Goal: Transaction & Acquisition: Purchase product/service

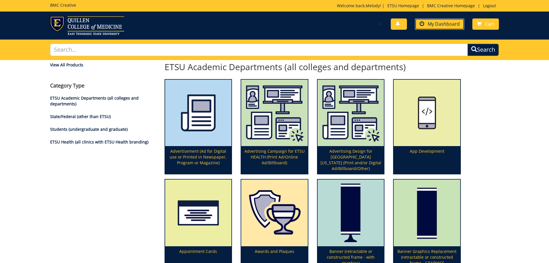
click at [447, 23] on span "My Dashboard" at bounding box center [444, 24] width 32 height 6
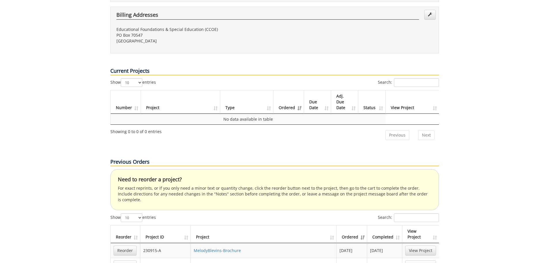
scroll to position [346, 0]
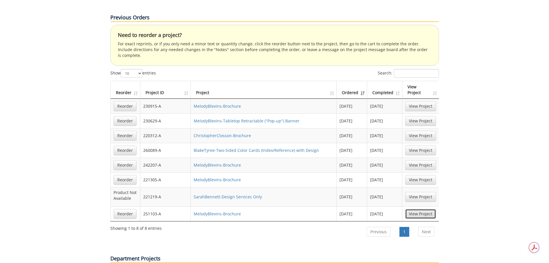
click at [414, 209] on link "View Project" at bounding box center [420, 214] width 31 height 10
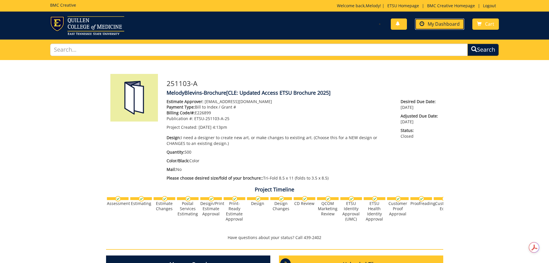
click at [442, 21] on link "My Dashboard" at bounding box center [439, 23] width 49 height 11
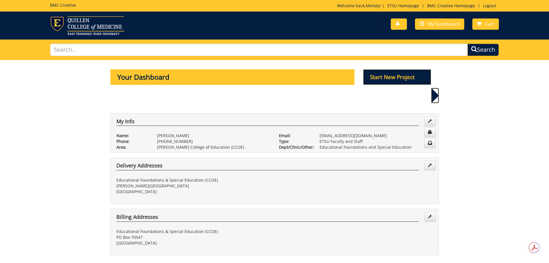
click at [397, 75] on p "Start New Project" at bounding box center [397, 77] width 68 height 16
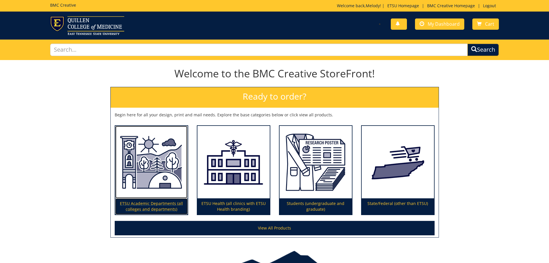
click at [158, 203] on p "ETSU Academic Departments (all colleges and departments)" at bounding box center [151, 206] width 72 height 16
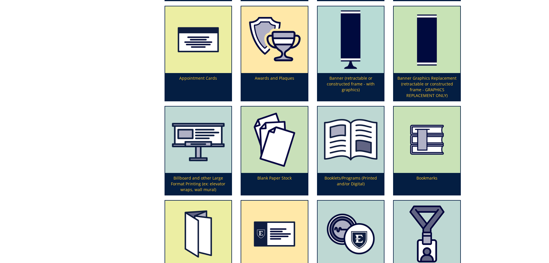
scroll to position [288, 0]
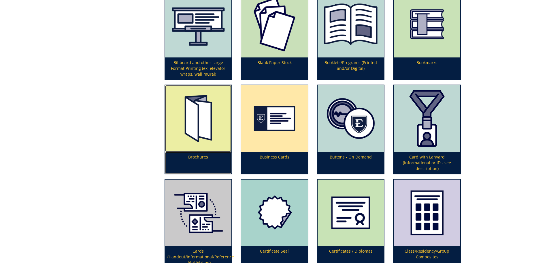
click at [197, 160] on p "Brochures" at bounding box center [198, 163] width 67 height 22
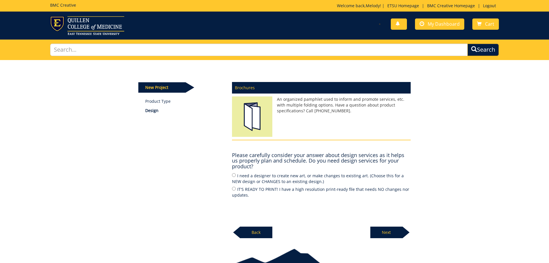
click at [252, 179] on label "I need a designer to create new art, or make changes to existing art. (Choose t…" at bounding box center [321, 178] width 179 height 12
click at [236, 177] on input "I need a designer to create new art, or make changes to existing art. (Choose t…" at bounding box center [234, 175] width 4 height 4
radio input "true"
click at [395, 231] on p "Next" at bounding box center [387, 232] width 32 height 12
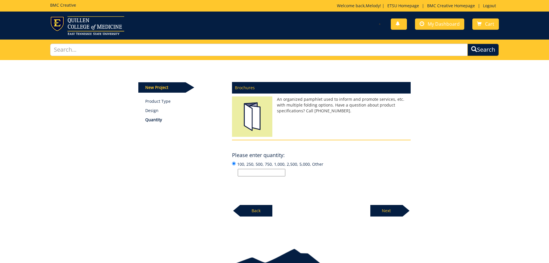
click at [272, 172] on input "100, 250, 500, 750, 1,000, 2,500, 5,000, Other" at bounding box center [262, 172] width 48 height 7
type input "500"
click at [392, 207] on p "Next" at bounding box center [387, 211] width 32 height 12
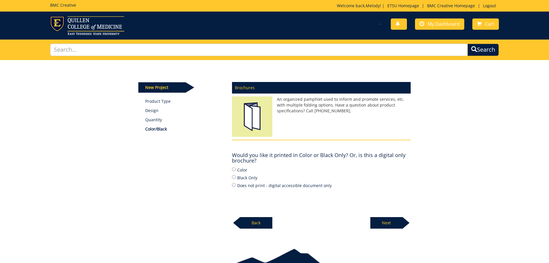
click at [242, 168] on label "Color" at bounding box center [321, 169] width 179 height 6
click at [236, 168] on input "Color" at bounding box center [234, 169] width 4 height 4
radio input "true"
click at [391, 222] on p "Next" at bounding box center [387, 223] width 32 height 12
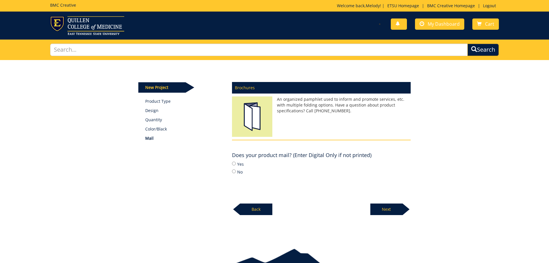
click at [241, 171] on label "No" at bounding box center [321, 171] width 179 height 6
click at [236, 171] on input "No" at bounding box center [234, 171] width 4 height 4
radio input "true"
click at [402, 208] on p "Next" at bounding box center [387, 209] width 32 height 12
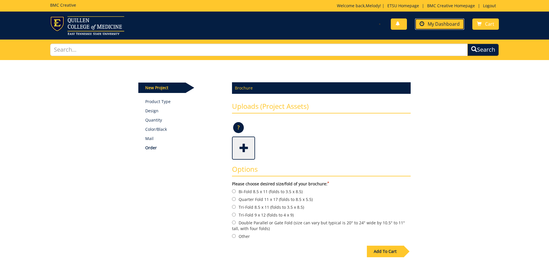
click at [451, 22] on span "My Dashboard" at bounding box center [444, 24] width 32 height 6
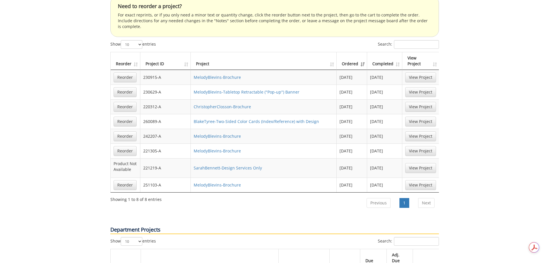
scroll to position [346, 0]
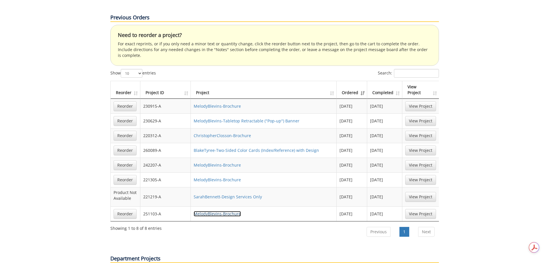
click at [226, 211] on link "MelodyBlevins-Brochure" at bounding box center [217, 213] width 47 height 5
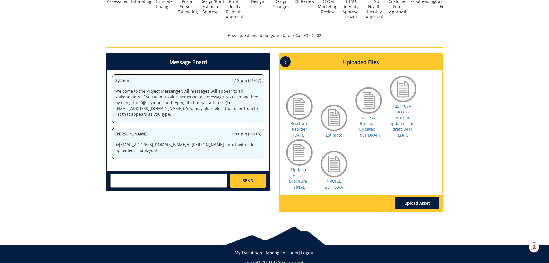
scroll to position [211, 0]
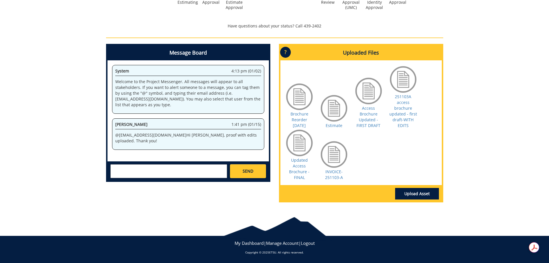
click at [172, 173] on textarea at bounding box center [168, 171] width 117 height 14
click at [298, 173] on link "Updated Access Brochure - FINAL" at bounding box center [299, 168] width 20 height 23
click at [292, 113] on link "Brochure Reorder January 2025" at bounding box center [300, 119] width 18 height 17
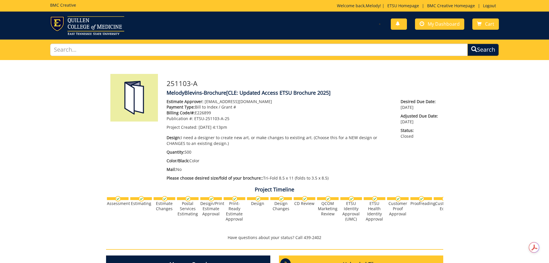
scroll to position [144, 0]
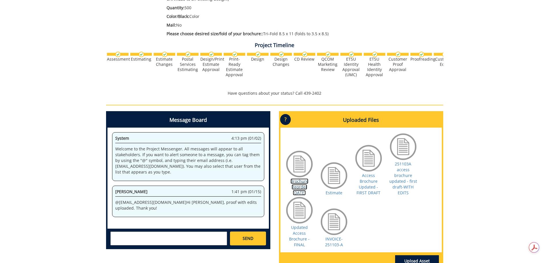
click at [296, 191] on link "Brochure Reorder January 2025" at bounding box center [300, 186] width 18 height 17
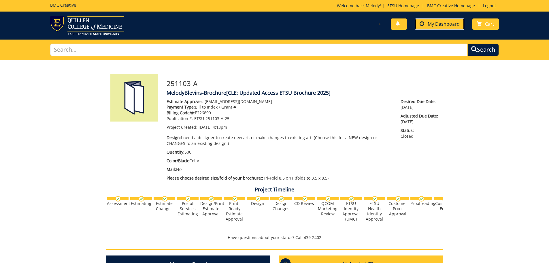
click at [450, 25] on span "My Dashboard" at bounding box center [444, 24] width 32 height 6
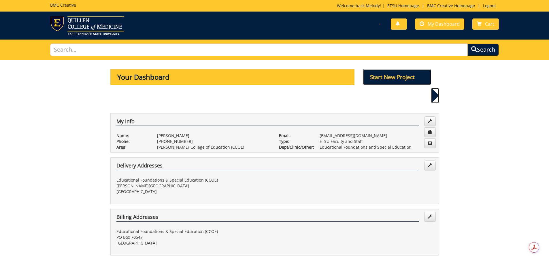
click at [384, 74] on p "Start New Project" at bounding box center [397, 77] width 68 height 16
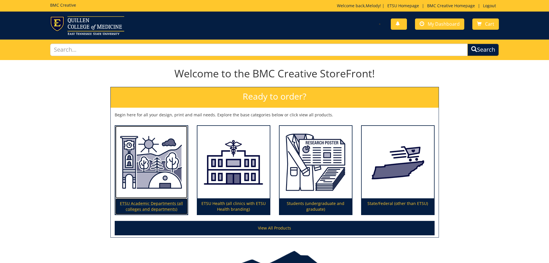
click at [137, 204] on p "ETSU Academic Departments (all colleges and departments)" at bounding box center [151, 206] width 72 height 16
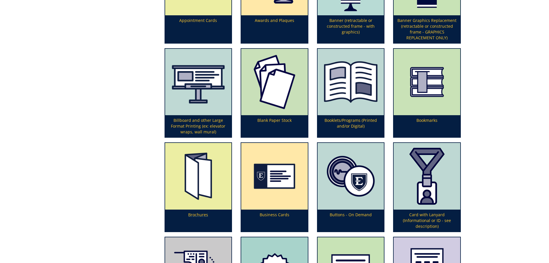
scroll to position [288, 0]
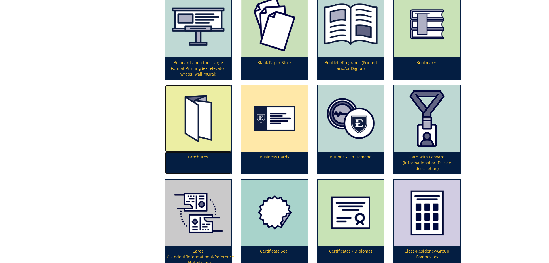
click at [207, 160] on p "Brochures" at bounding box center [198, 163] width 67 height 22
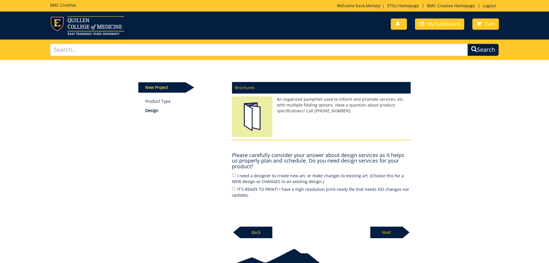
click at [250, 176] on label "I need a designer to create new art, or make changes to existing art. (Choose t…" at bounding box center [321, 178] width 179 height 12
click at [236, 176] on input "I need a designer to create new art, or make changes to existing art. (Choose t…" at bounding box center [234, 175] width 4 height 4
radio input "true"
click at [396, 231] on p "Next" at bounding box center [387, 232] width 32 height 12
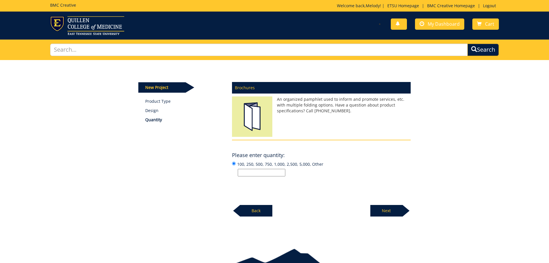
click at [259, 170] on input "100, 250, 500, 750, 1,000, 2,500, 5,000, Other" at bounding box center [262, 172] width 48 height 7
type input "500"
click at [375, 207] on p "Next" at bounding box center [387, 211] width 32 height 12
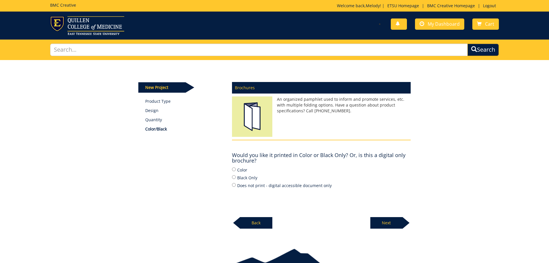
click at [244, 171] on label "Color" at bounding box center [321, 169] width 179 height 6
click at [236, 171] on input "Color" at bounding box center [234, 169] width 4 height 4
radio input "true"
click at [391, 229] on div "New Project Product Type Design Quantity Color/Black Brochures An organized pam…" at bounding box center [274, 149] width 549 height 179
click at [387, 224] on p "Next" at bounding box center [387, 223] width 32 height 12
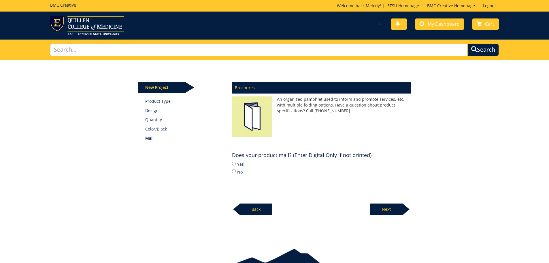
click at [239, 171] on label "No" at bounding box center [321, 171] width 179 height 6
click at [236, 171] on input "No" at bounding box center [234, 171] width 4 height 4
radio input "true"
click at [387, 206] on p "Next" at bounding box center [387, 209] width 32 height 12
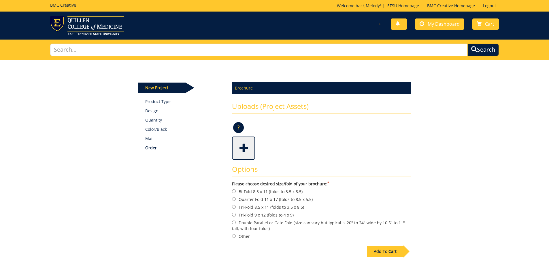
click at [245, 147] on span at bounding box center [244, 147] width 23 height 20
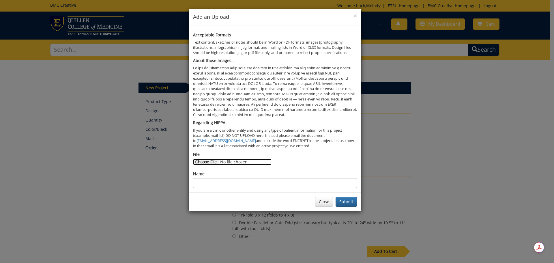
click at [215, 162] on input "File" at bounding box center [232, 162] width 78 height 6
click at [321, 202] on button "Close" at bounding box center [324, 202] width 18 height 10
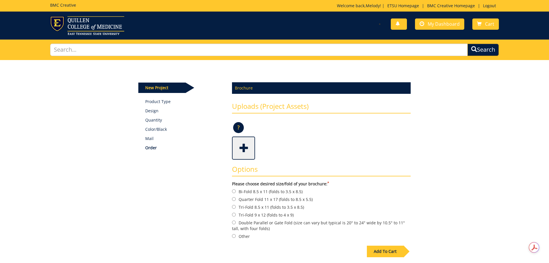
click at [246, 156] on span at bounding box center [244, 147] width 23 height 20
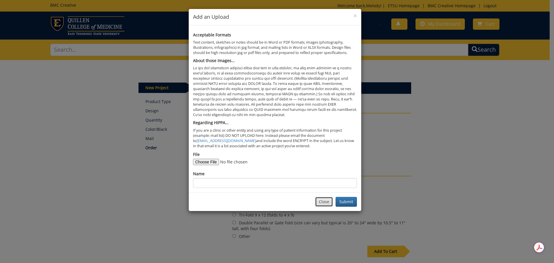
click at [318, 202] on button "Close" at bounding box center [324, 202] width 18 height 10
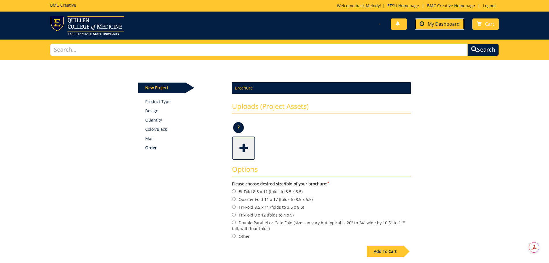
click at [433, 26] on span "My Dashboard" at bounding box center [444, 24] width 32 height 6
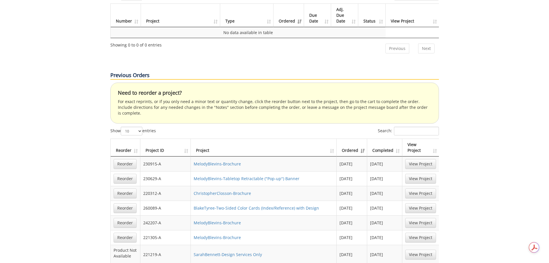
scroll to position [404, 0]
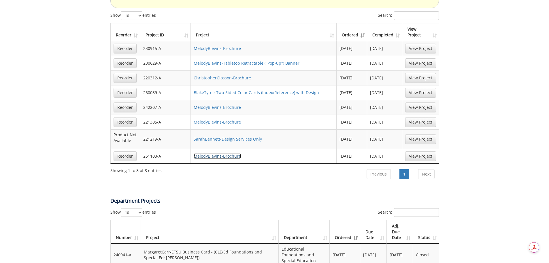
click at [225, 153] on link "MelodyBlevins-Brochure" at bounding box center [217, 155] width 47 height 5
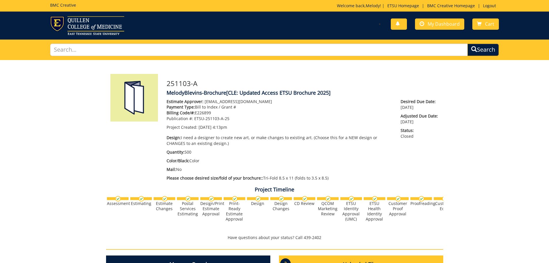
scroll to position [202, 0]
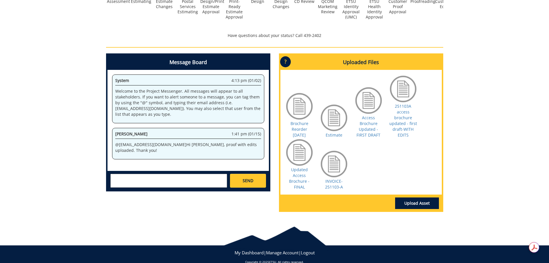
click at [307, 177] on div "Updated Access Brochure - FINAL" at bounding box center [299, 164] width 29 height 52
click at [302, 178] on link "Updated Access Brochure - FINAL" at bounding box center [299, 178] width 20 height 23
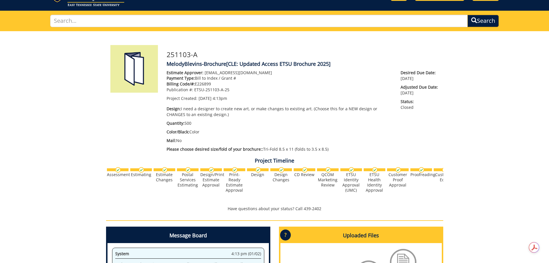
scroll to position [0, 0]
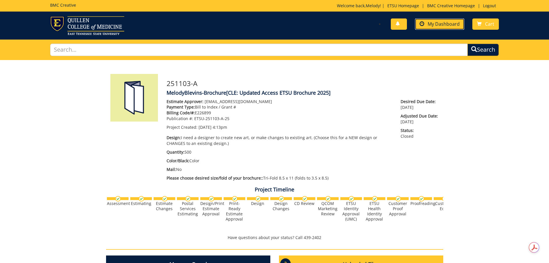
click at [434, 26] on span "My Dashboard" at bounding box center [444, 24] width 32 height 6
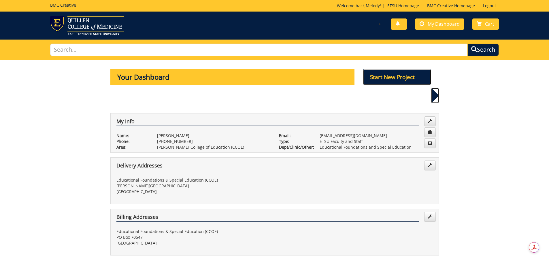
click at [404, 77] on p "Start New Project" at bounding box center [397, 77] width 68 height 16
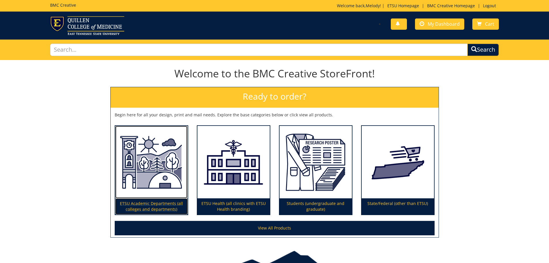
click at [155, 206] on p "ETSU Academic Departments (all colleges and departments)" at bounding box center [151, 206] width 72 height 16
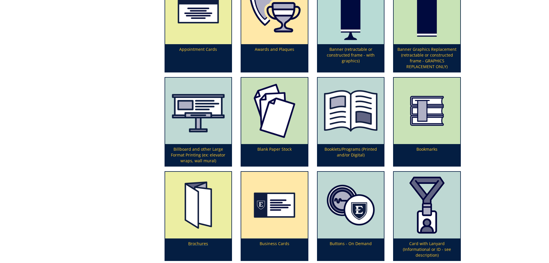
scroll to position [288, 0]
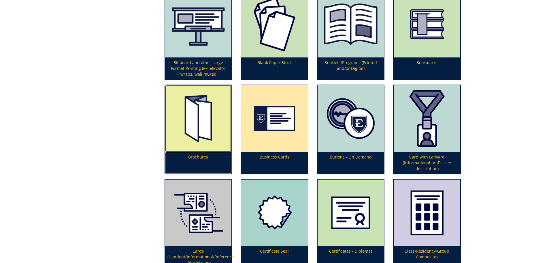
click at [200, 161] on p "Brochures" at bounding box center [198, 163] width 67 height 22
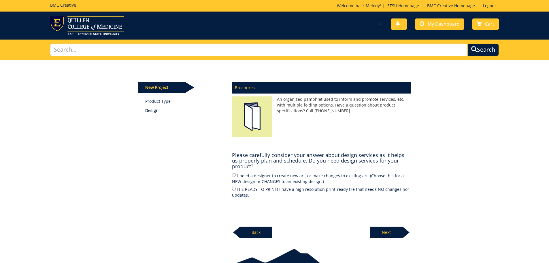
click at [254, 177] on label "I need a designer to create new art, or make changes to existing art. (Choose t…" at bounding box center [321, 178] width 179 height 12
click at [236, 177] on input "I need a designer to create new art, or make changes to existing art. (Choose t…" at bounding box center [234, 175] width 4 height 4
radio input "true"
click at [394, 232] on p "Next" at bounding box center [387, 232] width 32 height 12
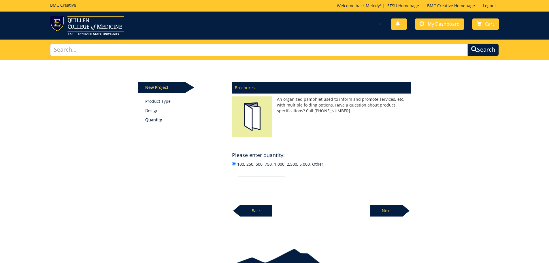
click at [275, 172] on input "100, 250, 500, 750, 1,000, 2,500, 5,000, Other" at bounding box center [262, 172] width 48 height 7
type input "500"
click at [394, 212] on p "Next" at bounding box center [387, 211] width 32 height 12
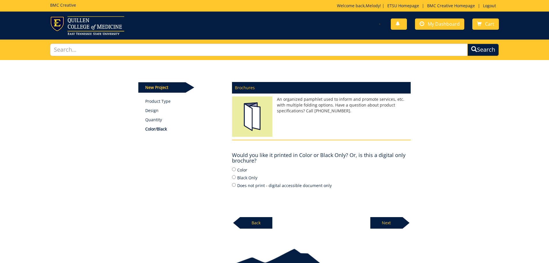
click at [246, 169] on label "Color" at bounding box center [321, 169] width 179 height 6
click at [236, 169] on input "Color" at bounding box center [234, 169] width 4 height 4
radio input "true"
click at [397, 220] on p "Next" at bounding box center [387, 223] width 32 height 12
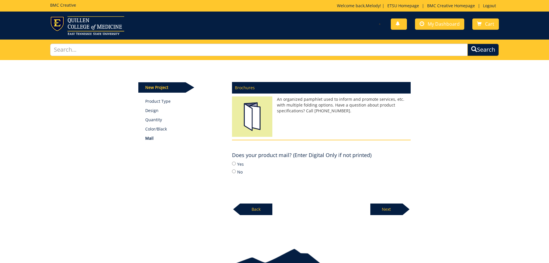
click at [239, 172] on label "No" at bounding box center [321, 171] width 179 height 6
click at [236, 172] on input "No" at bounding box center [234, 171] width 4 height 4
radio input "true"
click at [381, 205] on p "Next" at bounding box center [387, 209] width 32 height 12
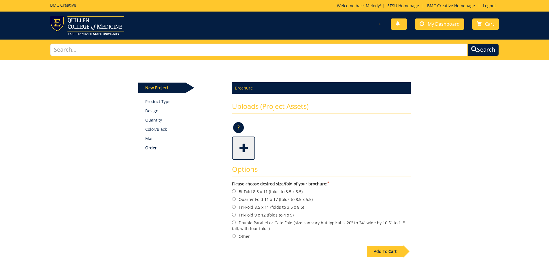
click at [243, 156] on span at bounding box center [244, 147] width 23 height 20
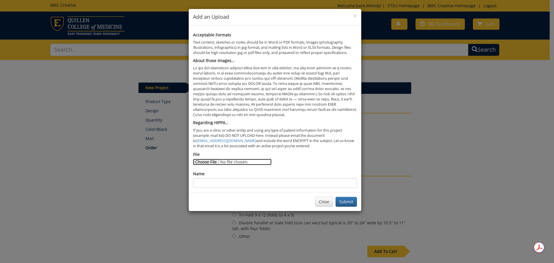
click at [209, 161] on input "File" at bounding box center [232, 162] width 78 height 6
type input "C:\fakepath\updated access brochure - final-6788146198a6a2.33879666.pdf"
click at [246, 182] on input "Name" at bounding box center [275, 183] width 164 height 10
type input "Previous Final Brochure"
click at [347, 200] on button "Submit" at bounding box center [345, 202] width 21 height 10
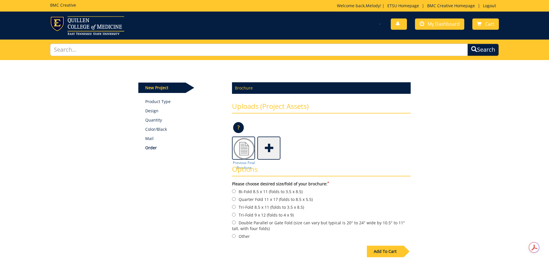
click at [268, 149] on span at bounding box center [269, 147] width 23 height 20
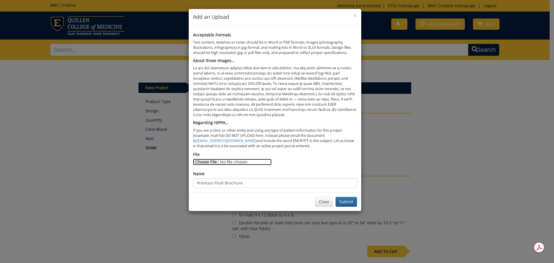
click at [209, 160] on input "File" at bounding box center [232, 162] width 78 height 6
type input "C:\fakepath\Access ETSU Brochure Changes - Fall 2025 Order.docx"
click at [284, 185] on input "Previous Final Brochure" at bounding box center [275, 183] width 164 height 10
drag, startPoint x: 284, startPoint y: 185, endPoint x: 166, endPoint y: 188, distance: 118.3
click at [166, 188] on div "× Add an Upload Acceptable Formats Text content, sketches or notes should be in…" at bounding box center [277, 131] width 554 height 263
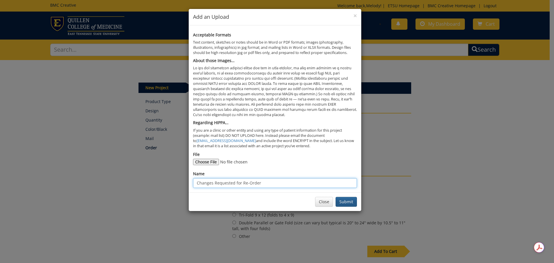
type input "Changes Requested for Re-Order"
click at [351, 201] on button "Submit" at bounding box center [345, 202] width 21 height 10
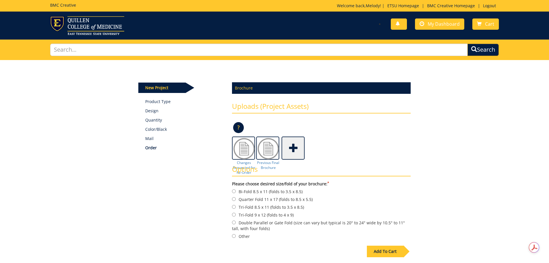
scroll to position [29, 0]
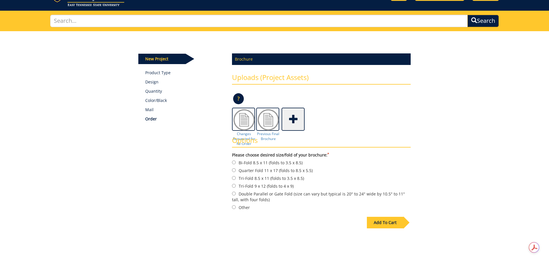
click at [244, 178] on label "Tri-Fold 8.5 x 11 (folds to 3.5 x 8.5)" at bounding box center [321, 178] width 179 height 6
click at [236, 178] on input "Tri-Fold 8.5 x 11 (folds to 3.5 x 8.5)" at bounding box center [234, 178] width 4 height 4
radio input "true"
click at [389, 225] on div "Add To Cart" at bounding box center [385, 223] width 37 height 12
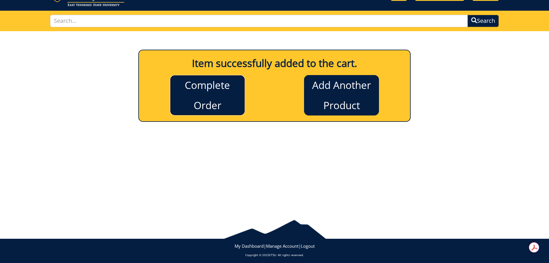
click at [214, 90] on link "Complete Order" at bounding box center [207, 95] width 75 height 40
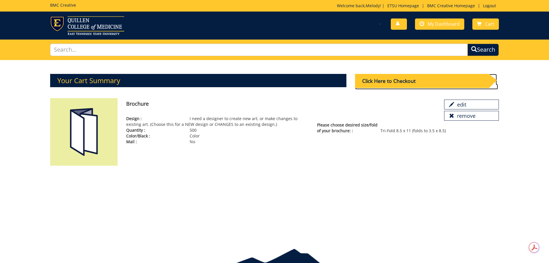
click at [383, 85] on div "Click Here to Checkout" at bounding box center [422, 81] width 134 height 14
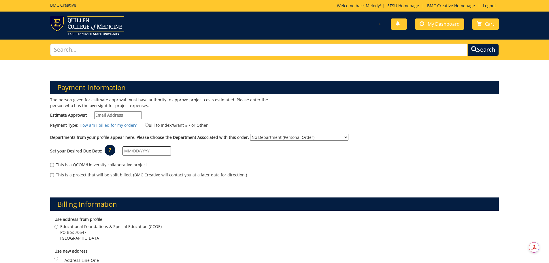
click at [110, 115] on input "Estimate Approver:" at bounding box center [118, 114] width 48 height 7
type input "[EMAIL_ADDRESS][DOMAIN_NAME]"
type input "412 JL Seehorn Drive"
type input "Johnson City"
type input "37604"
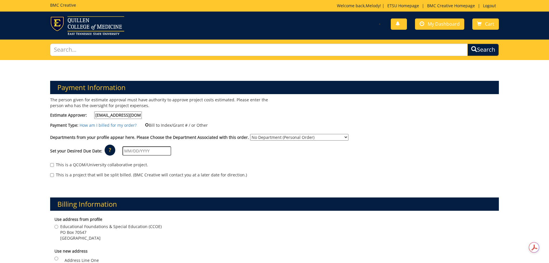
click at [145, 124] on input "Bill to Index/Grant # / or Other" at bounding box center [147, 125] width 4 height 4
radio input "true"
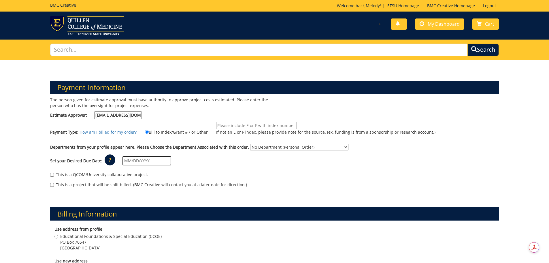
click at [265, 124] on input "If not an E or F index, please provide note for the source. (ex. funding is fro…" at bounding box center [256, 125] width 81 height 7
type input "E226899"
click at [323, 147] on select "No Department (Personal Order) Educational Foundations and Special Education" at bounding box center [299, 147] width 98 height 7
select select "241"
click at [250, 144] on select "No Department (Personal Order) Educational Foundations and Special Education" at bounding box center [299, 147] width 98 height 7
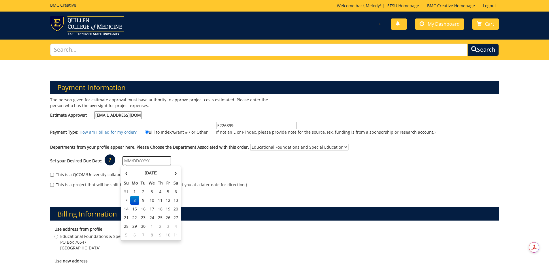
click at [149, 159] on input "text" at bounding box center [147, 160] width 49 height 9
click at [168, 216] on td "26" at bounding box center [168, 217] width 8 height 9
type input "09/26/2025"
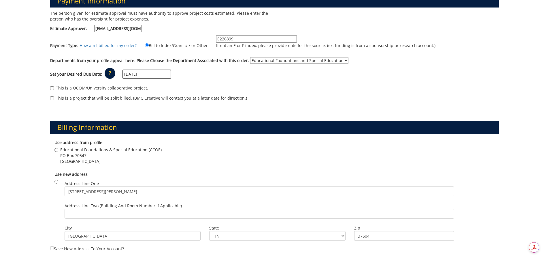
scroll to position [144, 0]
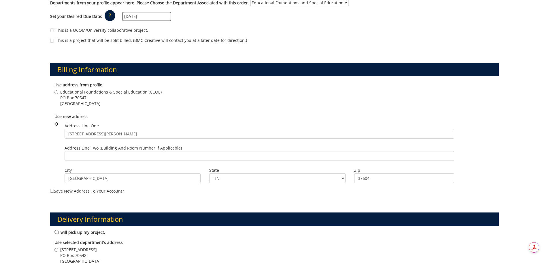
click at [55, 125] on input "radio" at bounding box center [57, 124] width 4 height 4
radio input "true"
click at [111, 159] on input "Address Line Two (Building and Room Number if applicable)" at bounding box center [260, 156] width 390 height 10
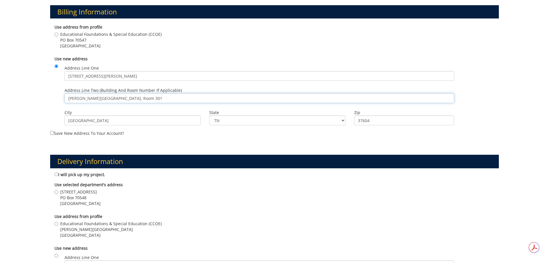
scroll to position [231, 0]
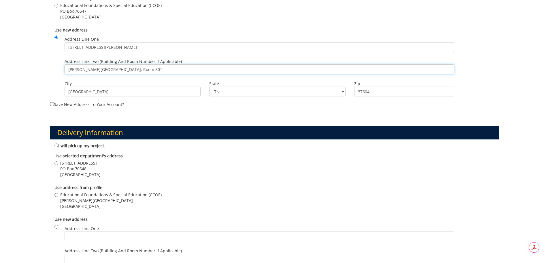
type input "Culp Center, Room 301"
click at [52, 104] on input "Save new address to your account?" at bounding box center [52, 104] width 4 height 4
checkbox input "true"
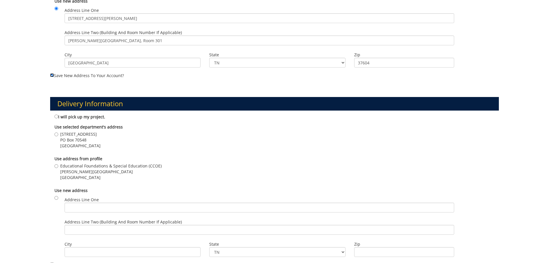
scroll to position [115, 0]
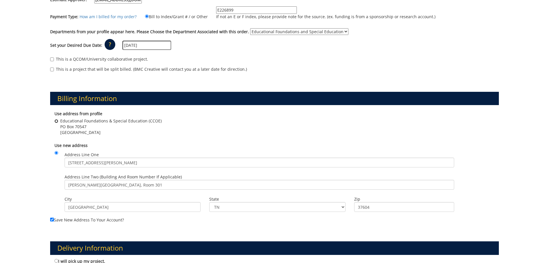
click at [57, 122] on input "Educational Foundations & Special Education (CCOE) PO Box 70547 Johnson City , …" at bounding box center [57, 121] width 4 height 4
radio input "true"
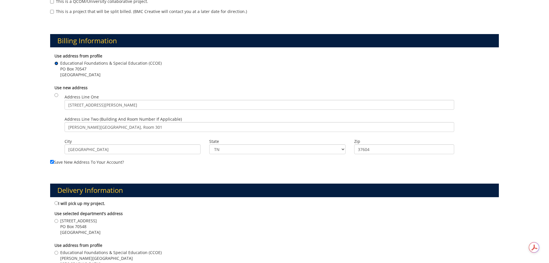
scroll to position [231, 0]
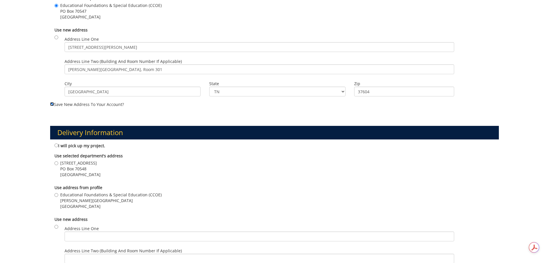
click at [50, 104] on input "Save new address to your account?" at bounding box center [52, 104] width 4 height 4
checkbox input "false"
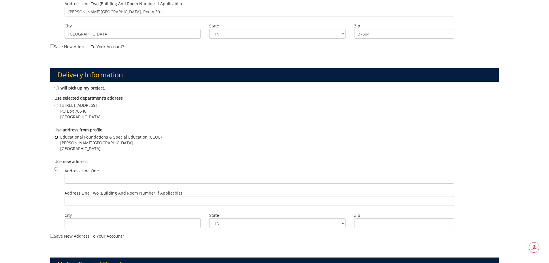
click at [57, 137] on input "Educational Foundations & Special Education (CCOE) Culp Student Center Room 301…" at bounding box center [57, 137] width 4 height 4
radio input "true"
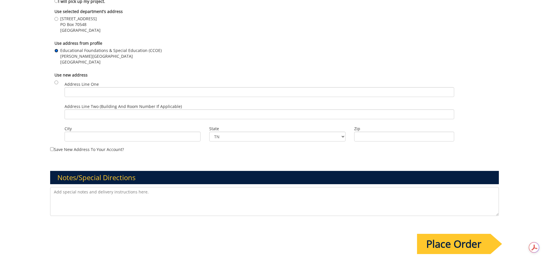
scroll to position [404, 0]
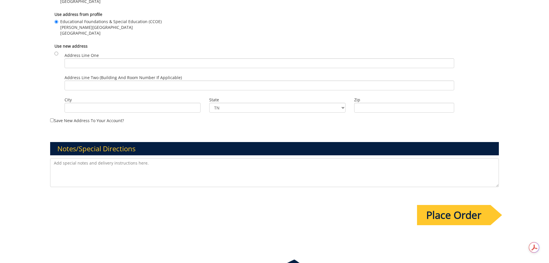
click at [470, 212] on input "Place Order" at bounding box center [454, 215] width 74 height 20
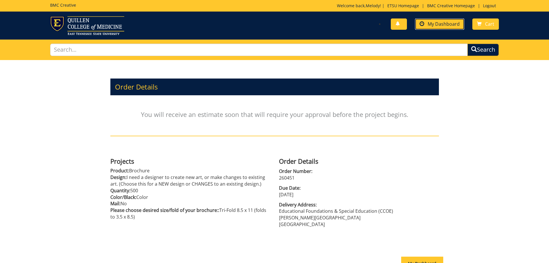
click at [432, 23] on span "My Dashboard" at bounding box center [444, 24] width 32 height 6
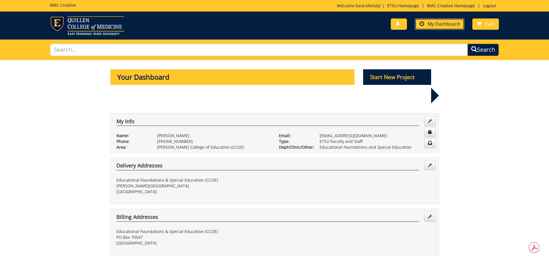
click at [433, 21] on span "My Dashboard" at bounding box center [444, 24] width 32 height 6
click at [402, 75] on p "Start New Project" at bounding box center [397, 77] width 68 height 16
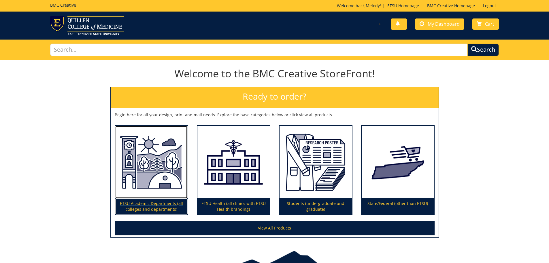
click at [149, 196] on img at bounding box center [151, 162] width 72 height 73
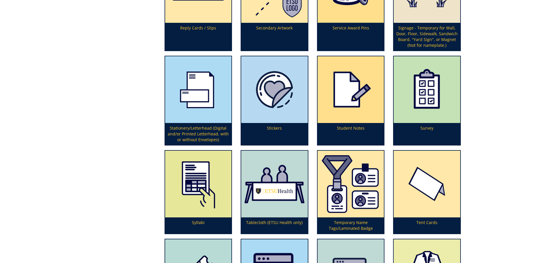
scroll to position [1873, 0]
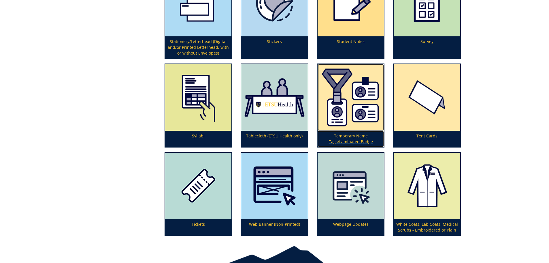
click at [351, 141] on p "Temporary Name Tags/Laminated Badge" at bounding box center [351, 139] width 67 height 16
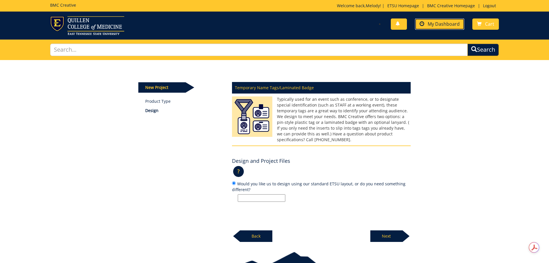
click at [436, 26] on span "My Dashboard" at bounding box center [444, 24] width 32 height 6
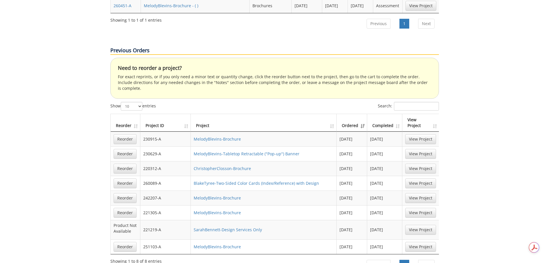
scroll to position [346, 0]
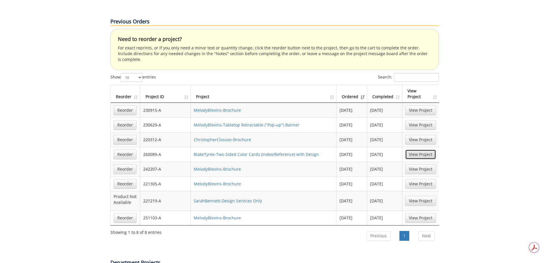
click at [432, 149] on link "View Project" at bounding box center [420, 154] width 31 height 10
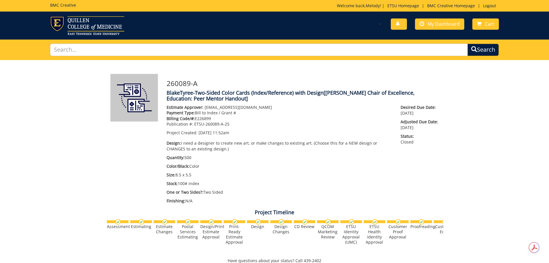
scroll to position [144, 0]
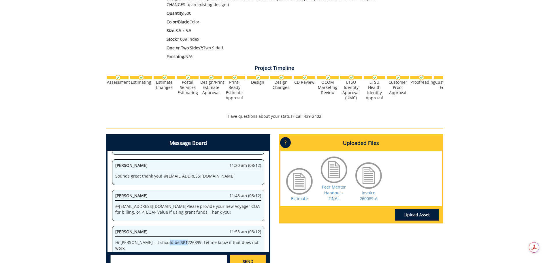
drag, startPoint x: 163, startPoint y: 209, endPoint x: 183, endPoint y: 209, distance: 20.8
click at [183, 239] on p "Hi [PERSON_NAME] - it should be SP1226899. Let me know if that does not work." at bounding box center [188, 245] width 146 height 12
copy p "SP1226899"
